Goal: Use online tool/utility: Utilize a website feature to perform a specific function

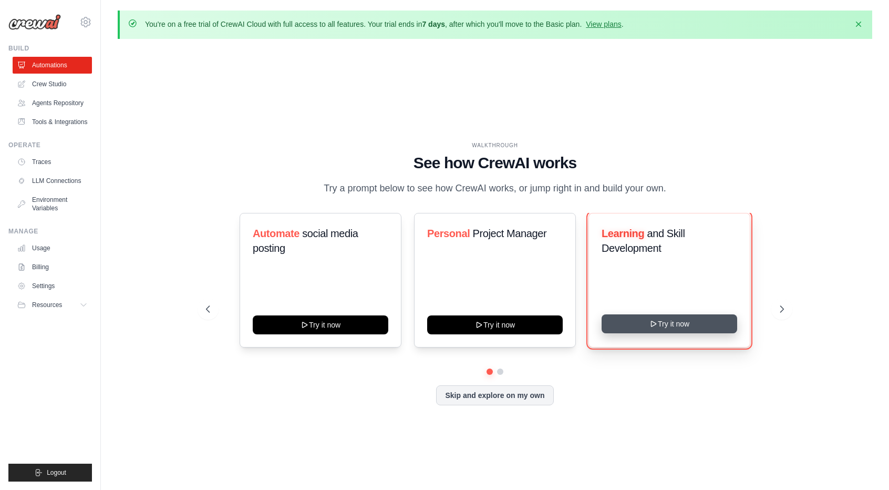
click at [652, 315] on button "Try it now" at bounding box center [670, 323] width 136 height 19
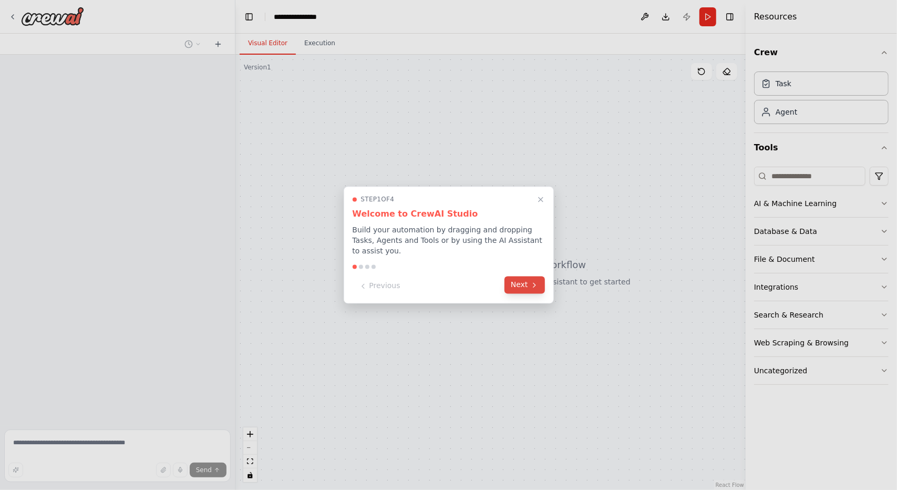
click at [520, 281] on button "Next" at bounding box center [525, 284] width 40 height 17
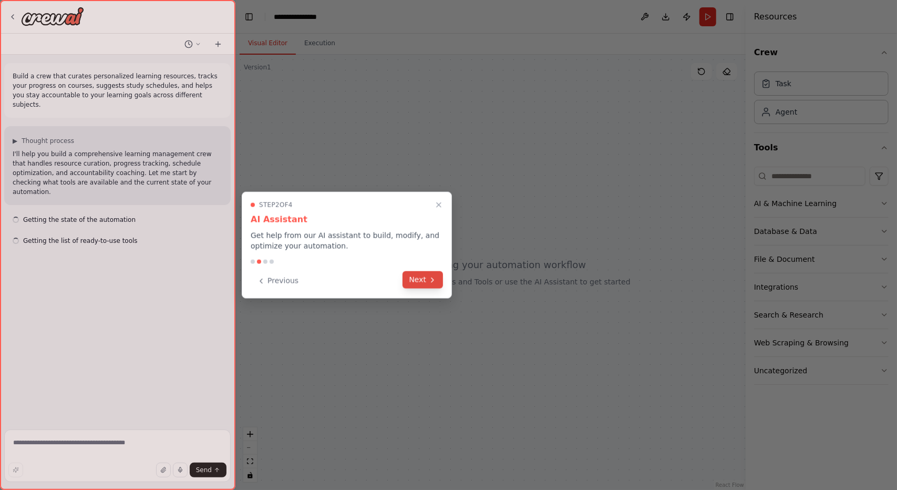
click at [426, 277] on button "Next" at bounding box center [423, 279] width 40 height 17
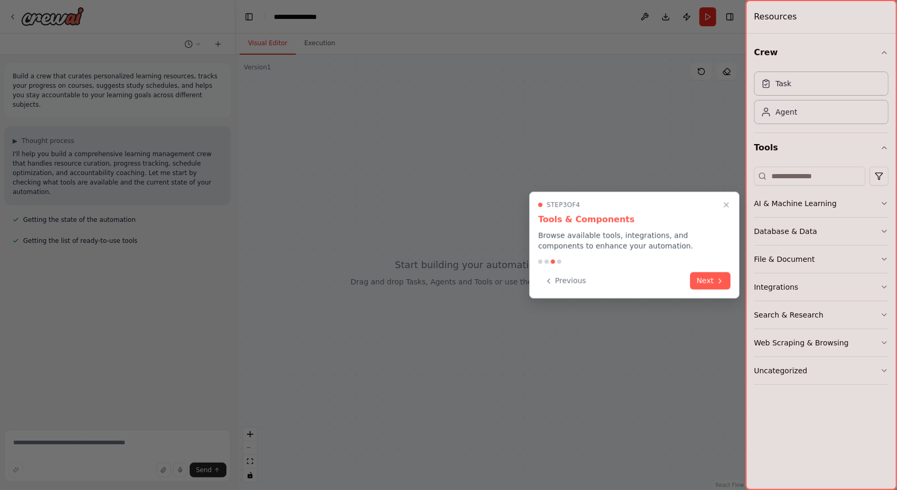
click at [690, 283] on div "Previous Next" at bounding box center [634, 280] width 192 height 17
click at [696, 283] on button "Next" at bounding box center [711, 279] width 40 height 17
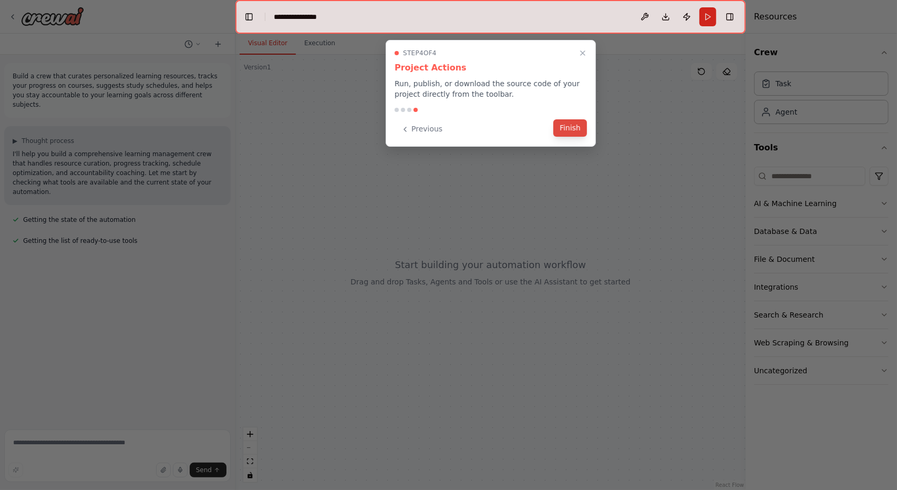
click at [565, 132] on button "Finish" at bounding box center [571, 127] width 34 height 17
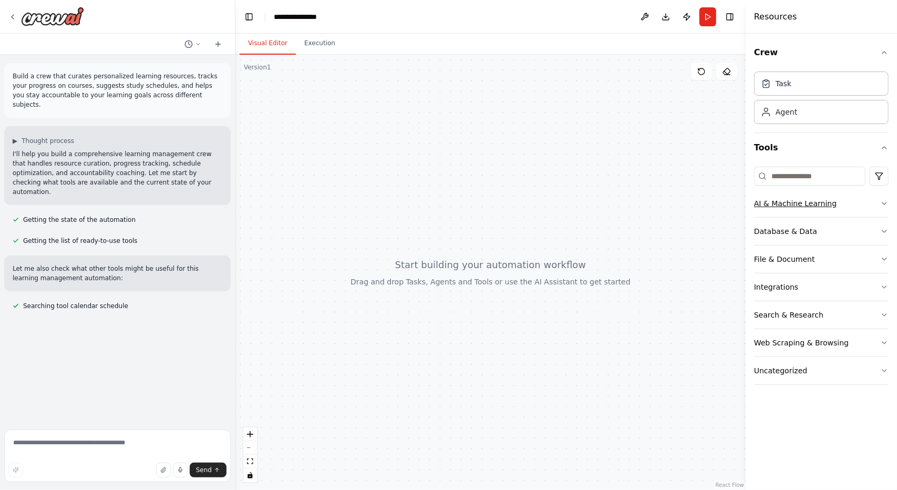
click at [870, 207] on button "AI & Machine Learning" at bounding box center [821, 203] width 135 height 27
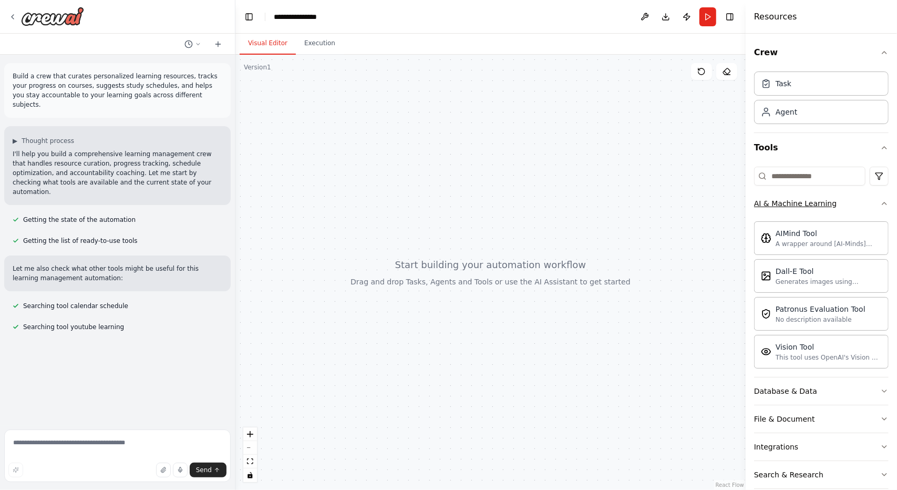
click at [864, 202] on button "AI & Machine Learning" at bounding box center [821, 203] width 135 height 27
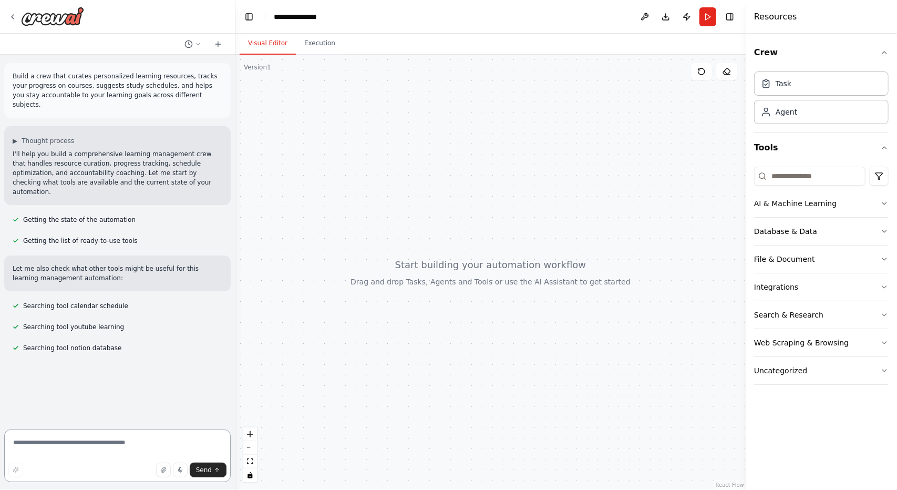
click at [124, 459] on textarea at bounding box center [117, 455] width 227 height 53
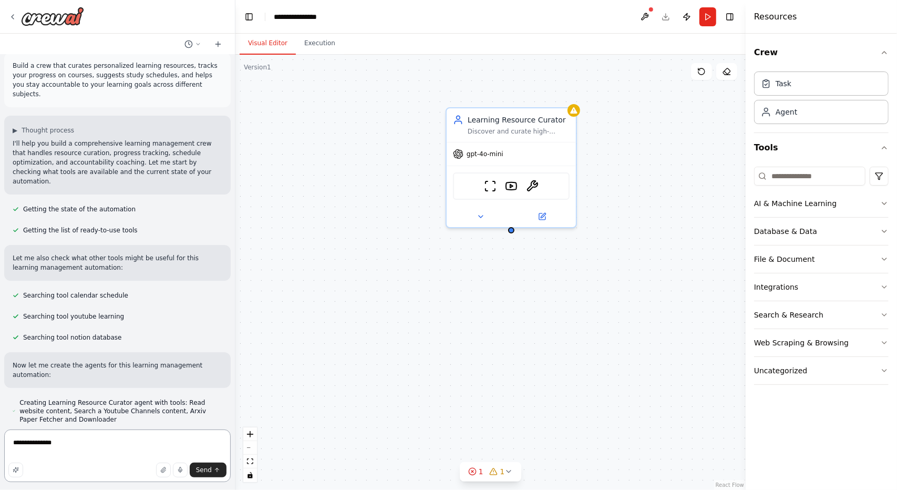
scroll to position [11, 0]
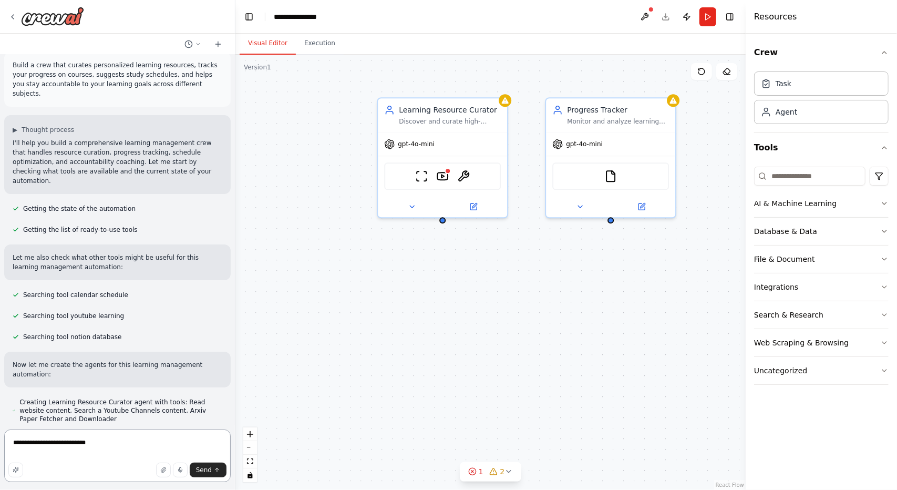
type textarea "**********"
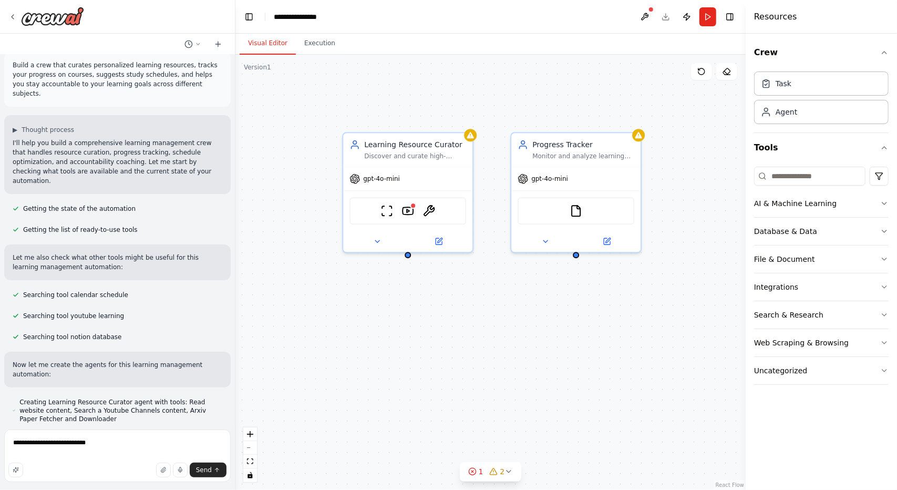
drag, startPoint x: 637, startPoint y: 318, endPoint x: 788, endPoint y: 18, distance: 335.9
click at [603, 353] on div "Learning Resource Curator Discover and curate high-quality, personalized learni…" at bounding box center [490, 272] width 510 height 435
